Goal: Task Accomplishment & Management: Manage account settings

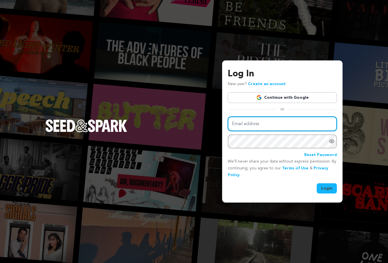
type input "Williamsdene@gmail.com"
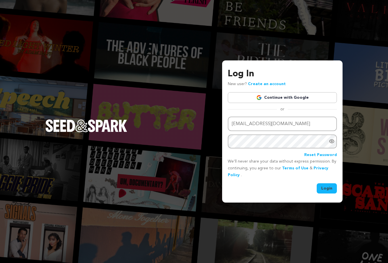
click at [327, 194] on button "Login" at bounding box center [327, 188] width 20 height 10
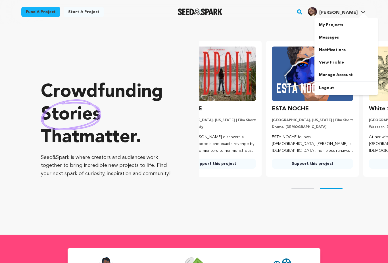
scroll to position [0, 102]
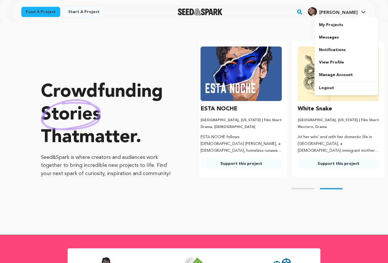
click at [340, 25] on link "My Projects" at bounding box center [346, 25] width 64 height 12
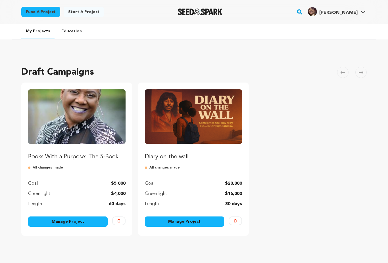
click at [73, 221] on link "Manage Project" at bounding box center [68, 222] width 80 height 10
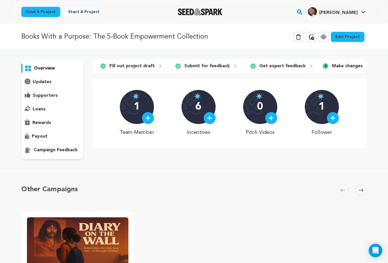
click at [348, 33] on link "Edit Project" at bounding box center [348, 37] width 34 height 10
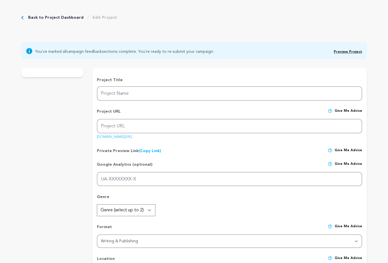
type input "Books With a Purpose: The 5-Book Empowerment Collection"
type input "books-with-a-purpose-the-5-book-empowerment-collection"
type input "“Help us bring five powerful, truth-telling books to life—raw stories of healin…"
type textarea "The world is hurting, and too many voices are still silenced by trauma, [DEMOGR…"
type textarea "This 5-book series exposes hidden pain, inspires healing, and speaks truth to p…"
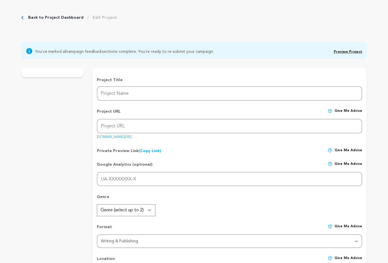
radio input "true"
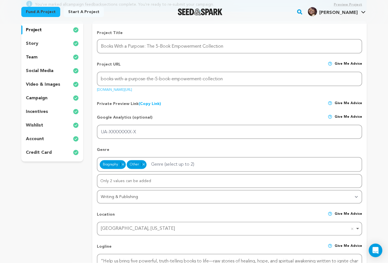
scroll to position [71, 0]
click at [47, 80] on div "video & images" at bounding box center [52, 84] width 62 height 9
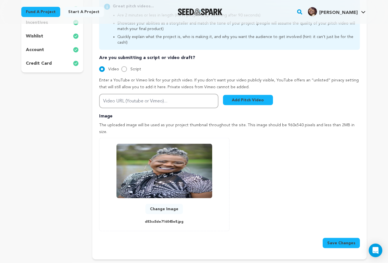
scroll to position [161, 0]
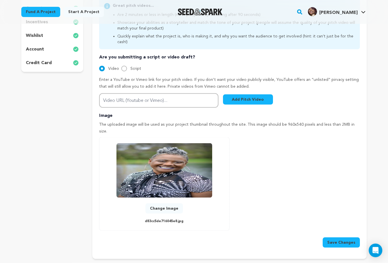
click at [189, 165] on img at bounding box center [164, 170] width 96 height 55
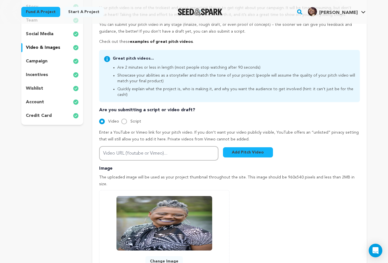
scroll to position [108, 0]
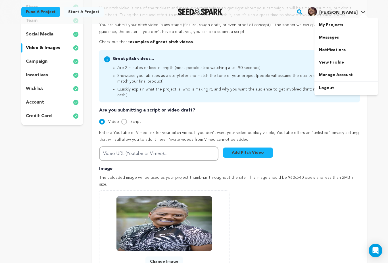
click at [68, 233] on div "project story team social media video & images campaign incentives wishlist" at bounding box center [52, 148] width 62 height 328
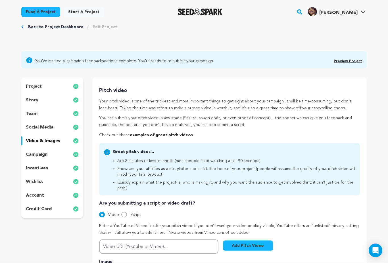
scroll to position [0, 0]
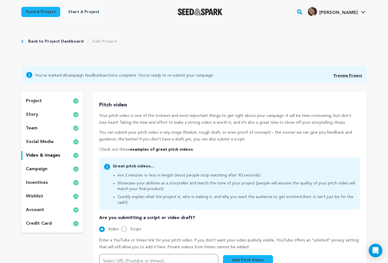
scroll to position [135, 0]
